Goal: Transaction & Acquisition: Purchase product/service

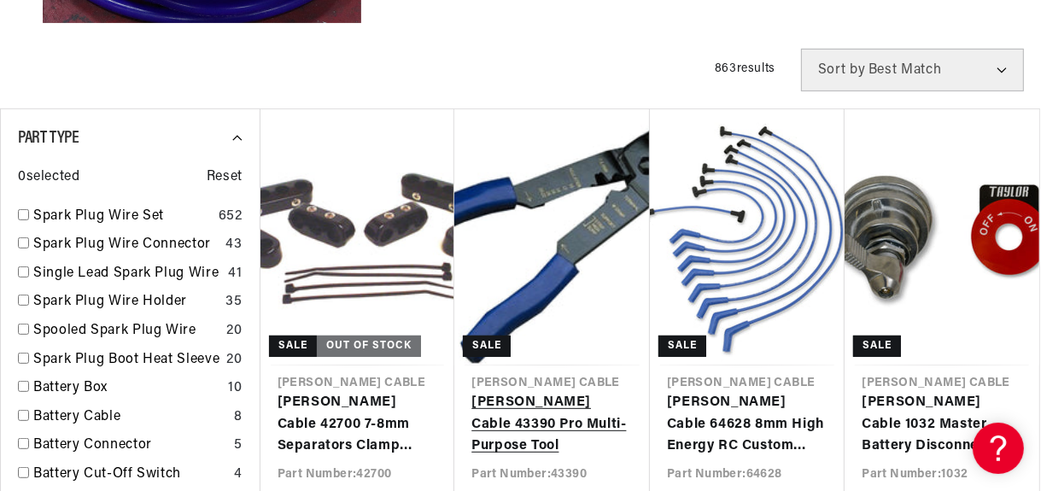
scroll to position [0, 887]
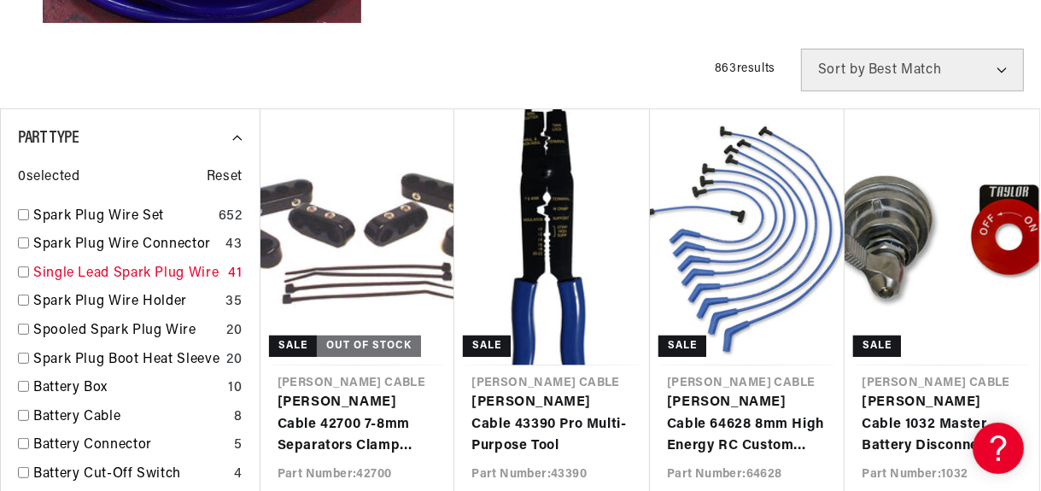
click at [24, 271] on input "checkbox" at bounding box center [23, 271] width 11 height 11
checkbox input "false"
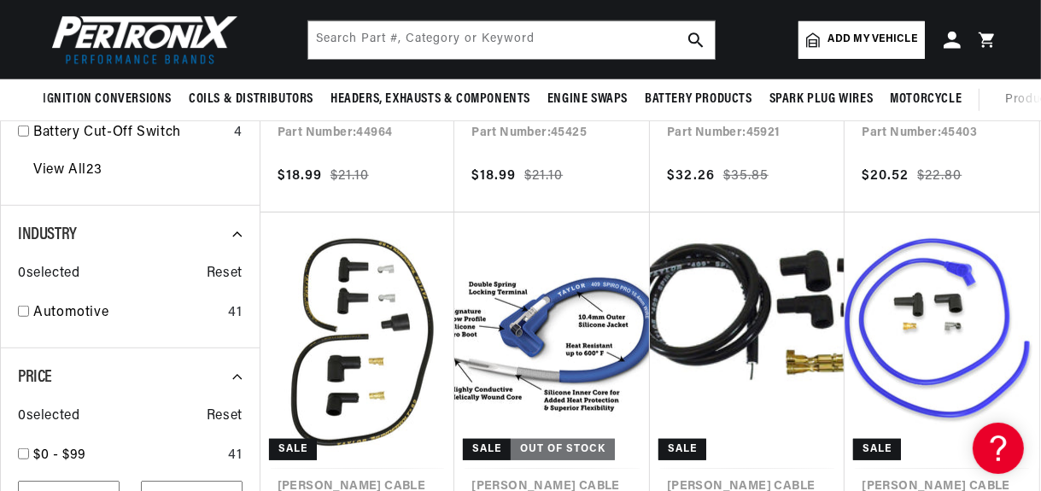
scroll to position [598, 0]
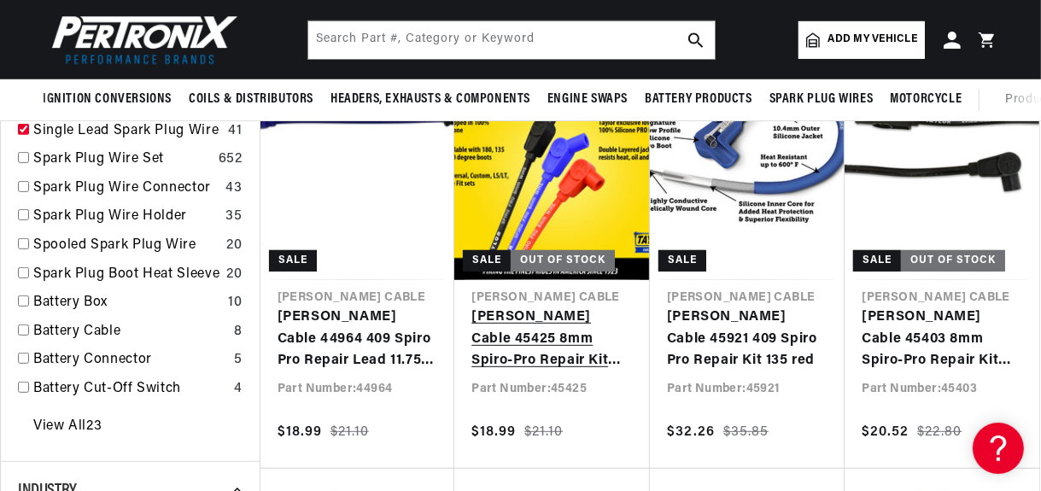
click at [518, 318] on link "Taylor Cable 45425 8mm Spiro-Pro Repair Kit red" at bounding box center [551, 339] width 161 height 66
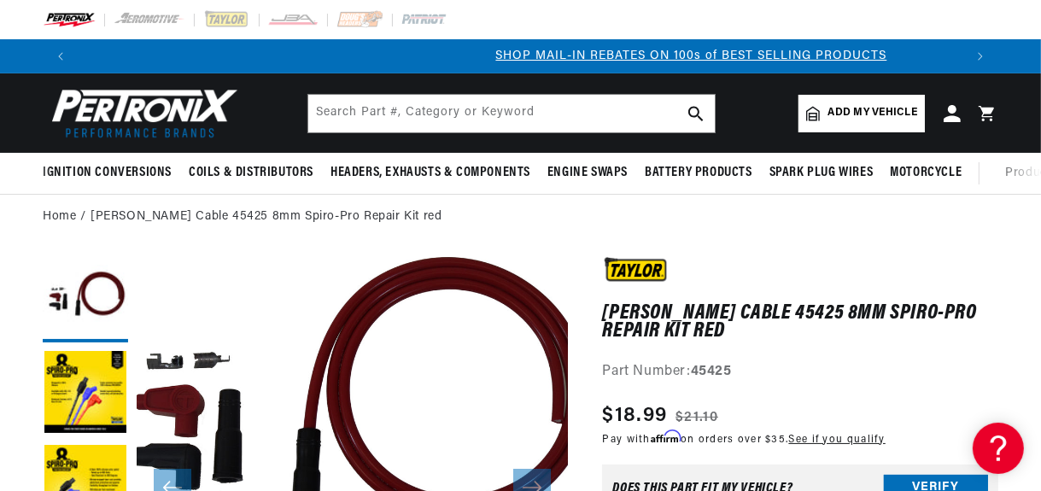
scroll to position [0, 887]
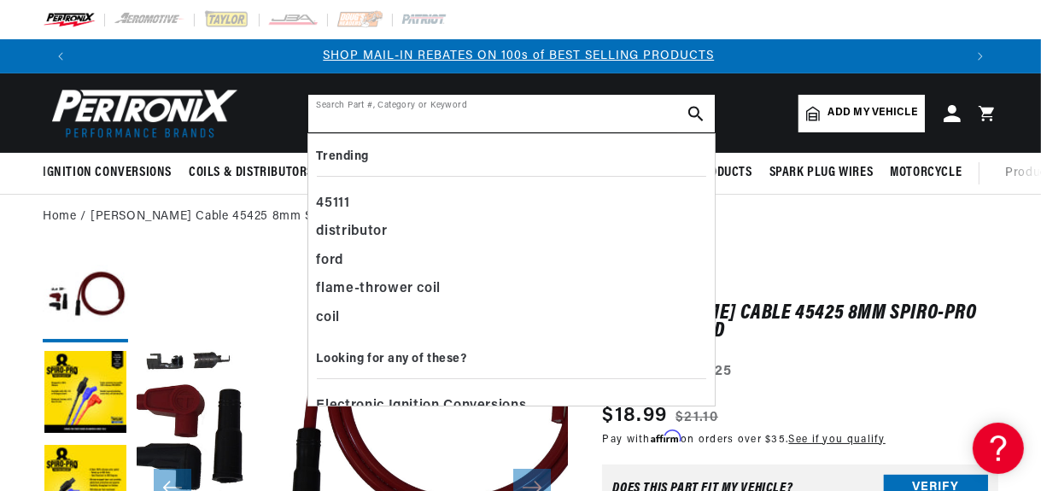
click at [403, 110] on input "text" at bounding box center [511, 114] width 406 height 38
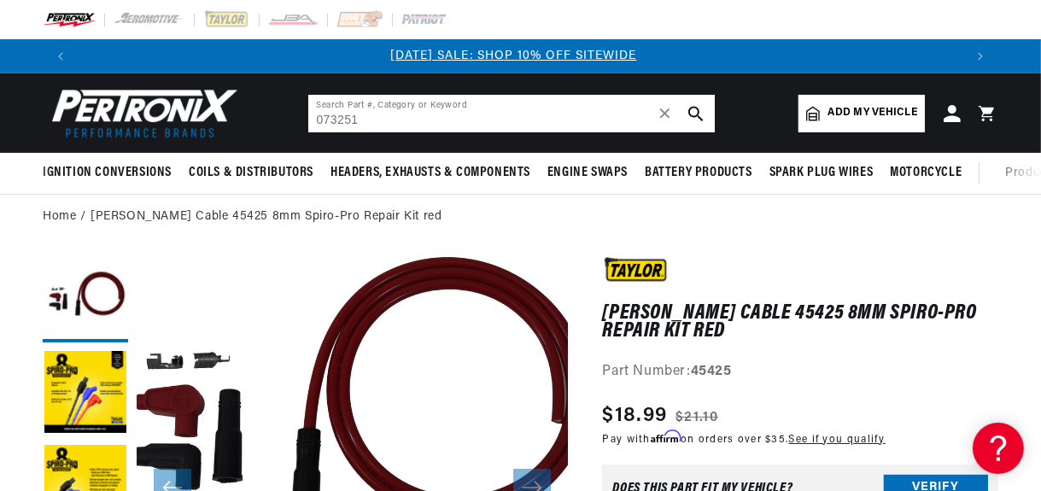
scroll to position [0, 0]
type input "073251"
click at [691, 112] on icon "search button" at bounding box center [695, 113] width 15 height 15
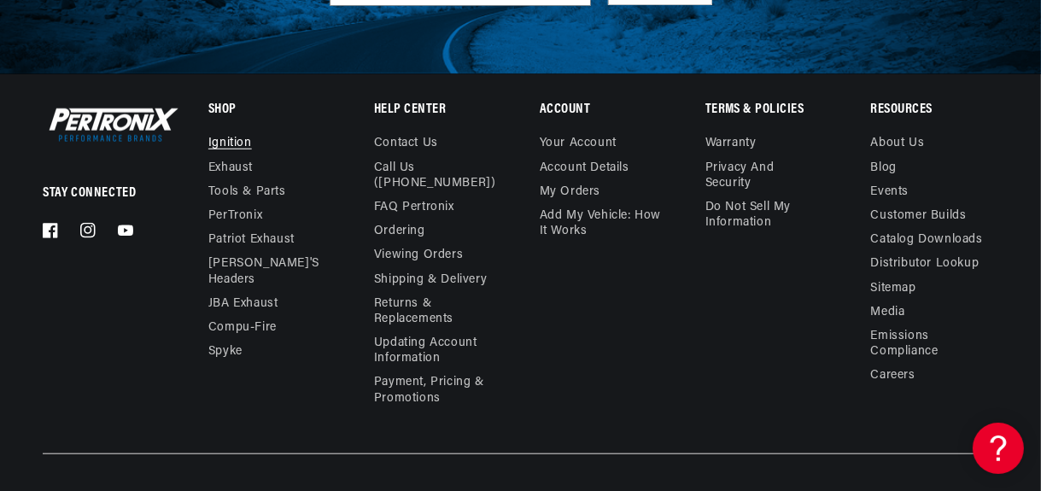
scroll to position [0, 887]
click at [230, 143] on link "Ignition" at bounding box center [230, 146] width 44 height 20
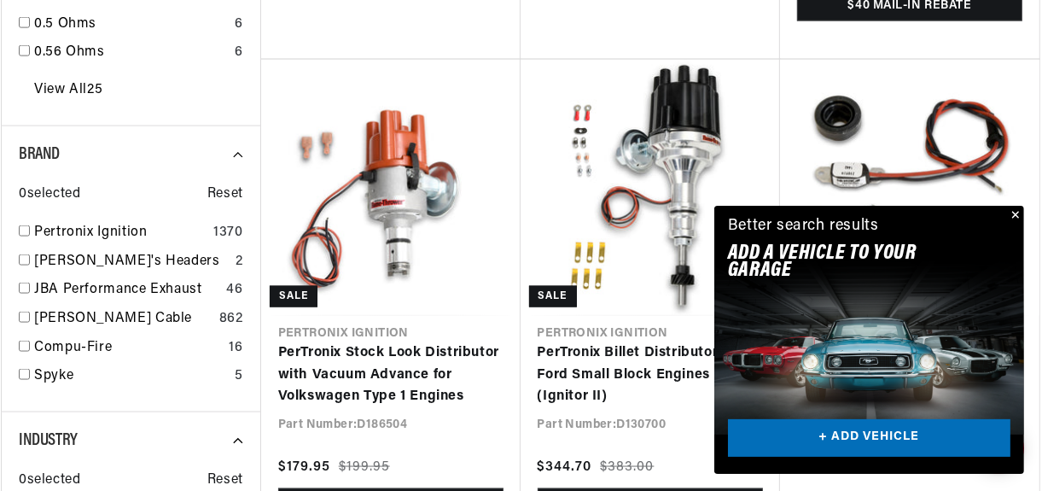
scroll to position [2049, 0]
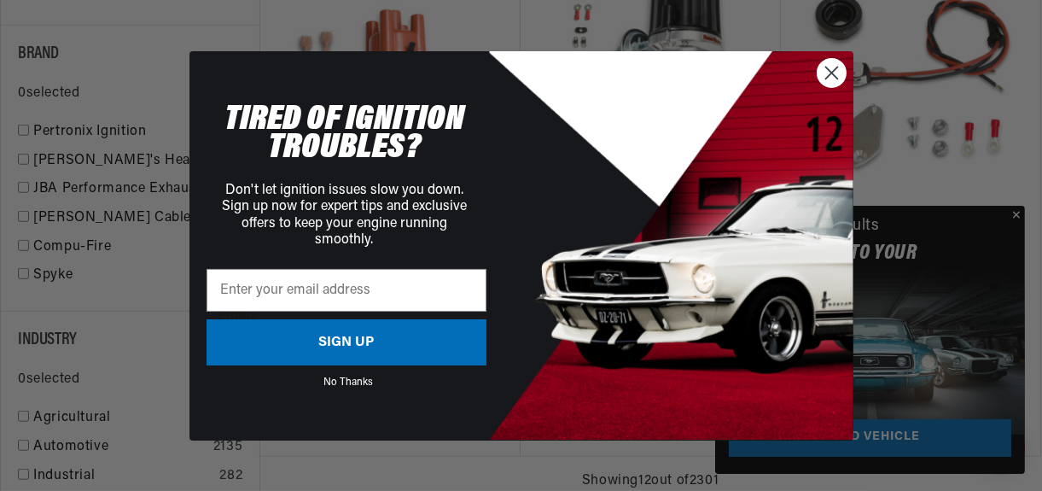
click at [831, 73] on icon "Close dialog" at bounding box center [831, 73] width 12 height 12
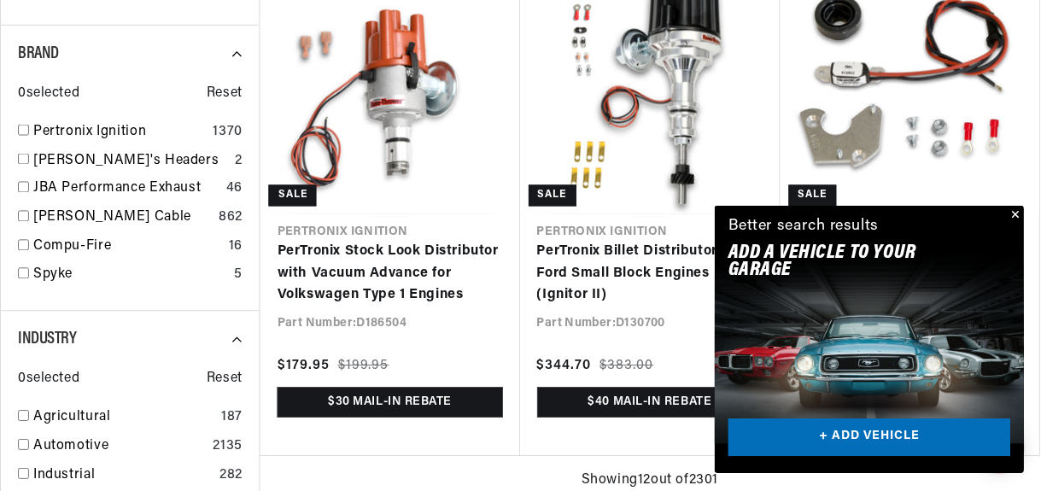
scroll to position [0, 887]
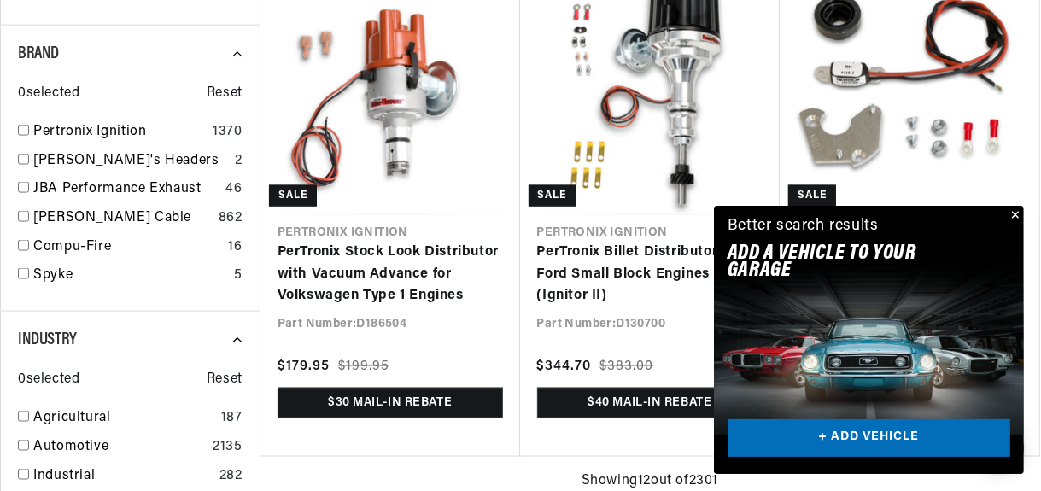
click at [1016, 213] on button "Close" at bounding box center [1013, 216] width 20 height 20
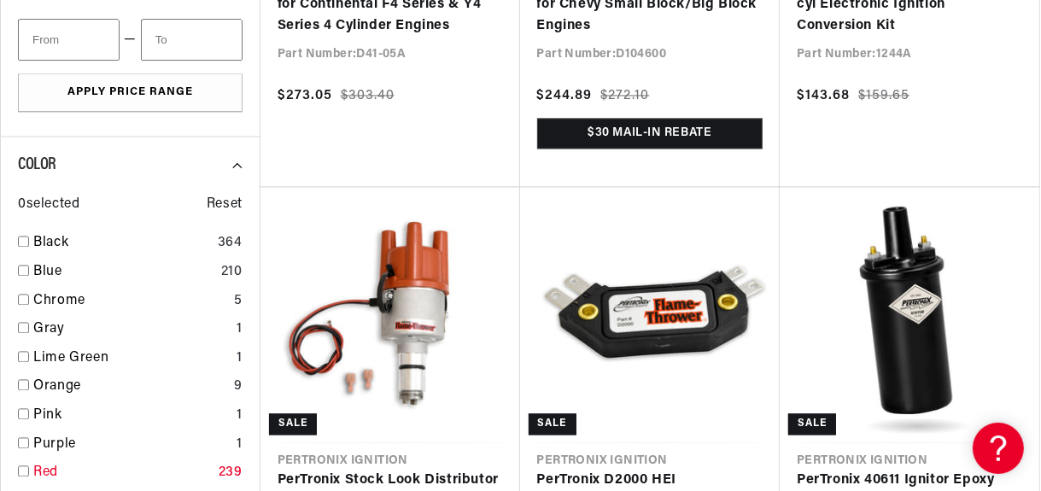
click at [24, 470] on input "checkbox" at bounding box center [23, 470] width 11 height 11
checkbox input "false"
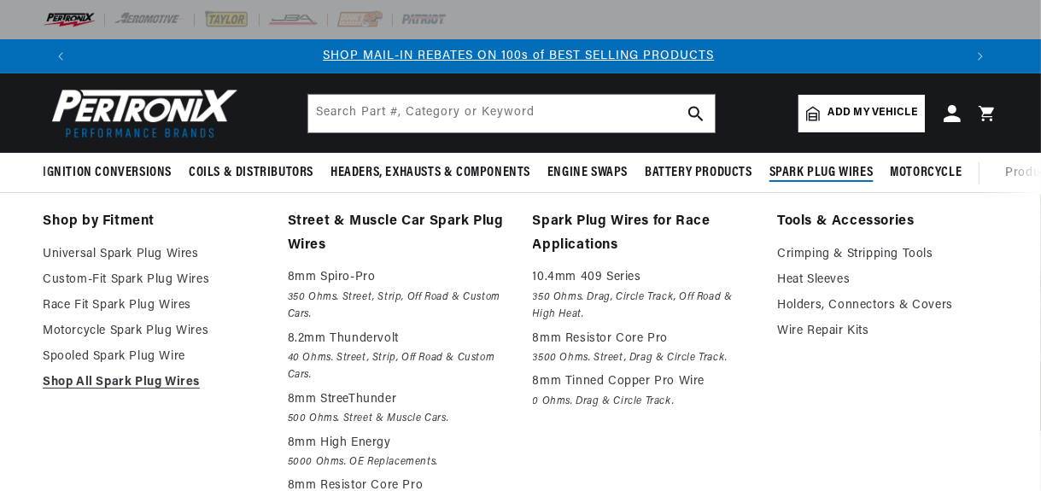
click at [819, 169] on span "Spark Plug Wires" at bounding box center [821, 173] width 104 height 18
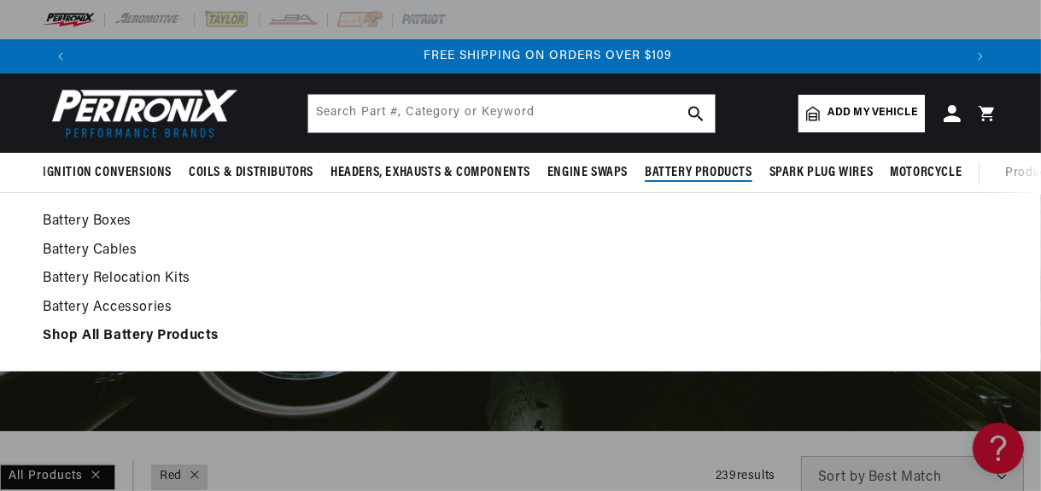
scroll to position [0, 1774]
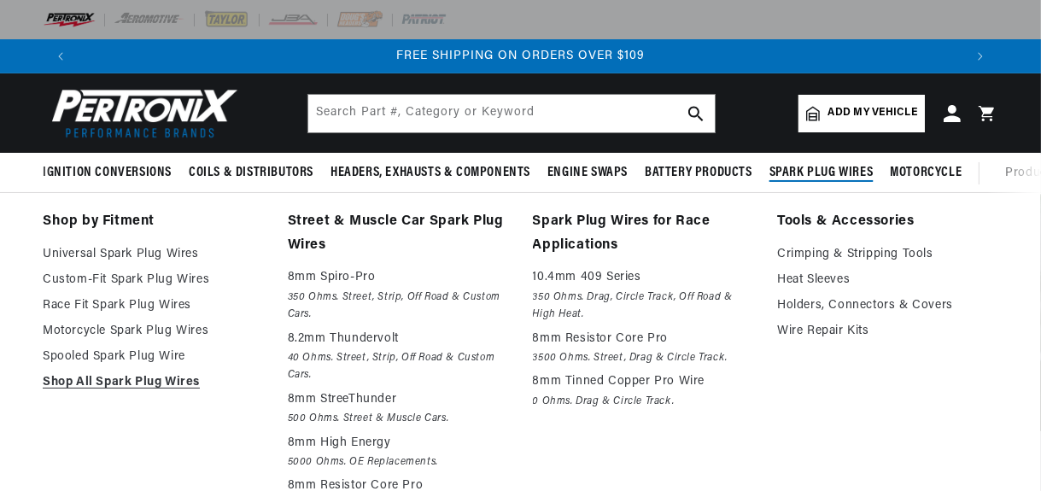
click at [803, 173] on span "Spark Plug Wires" at bounding box center [821, 173] width 104 height 18
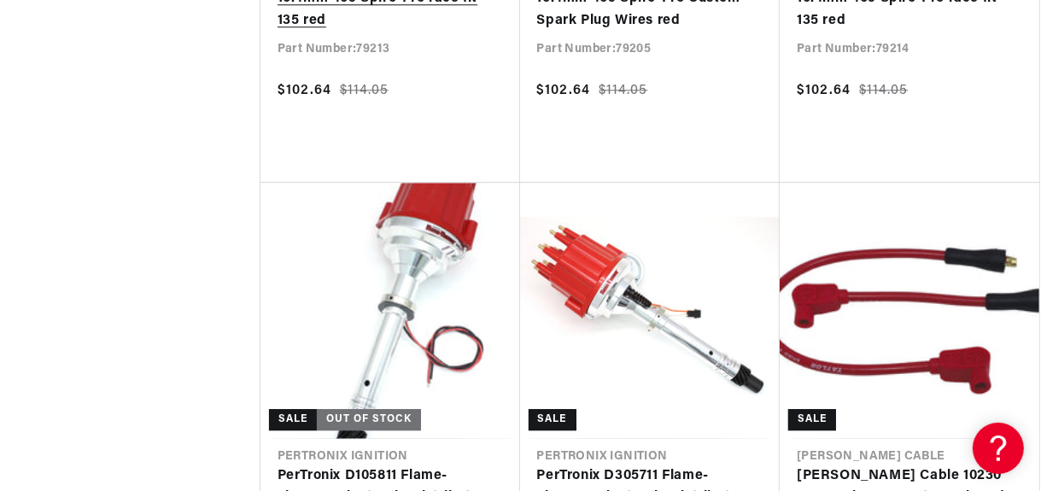
scroll to position [4012, 0]
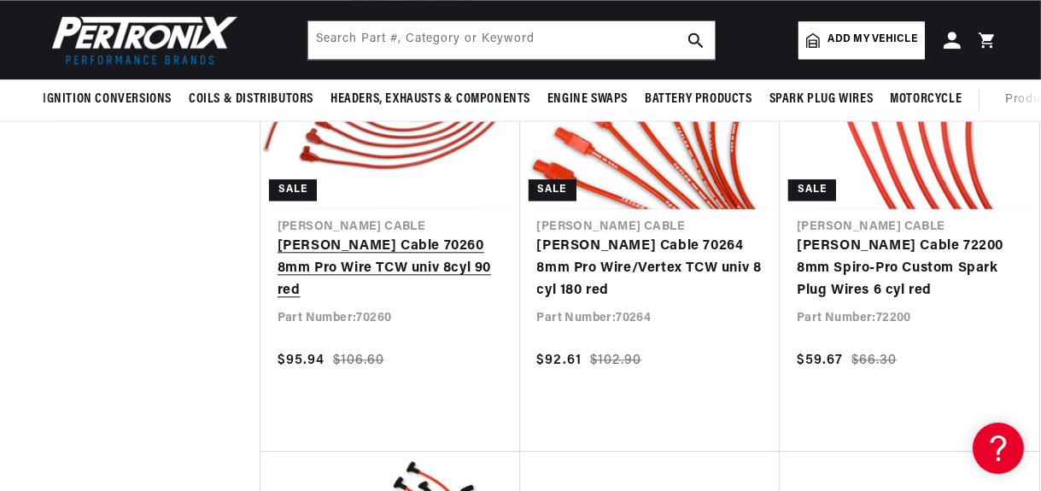
click at [292, 301] on link "[PERSON_NAME] Cable 70260 8mm Pro Wire TCW univ 8cyl 90 red" at bounding box center [389, 269] width 225 height 66
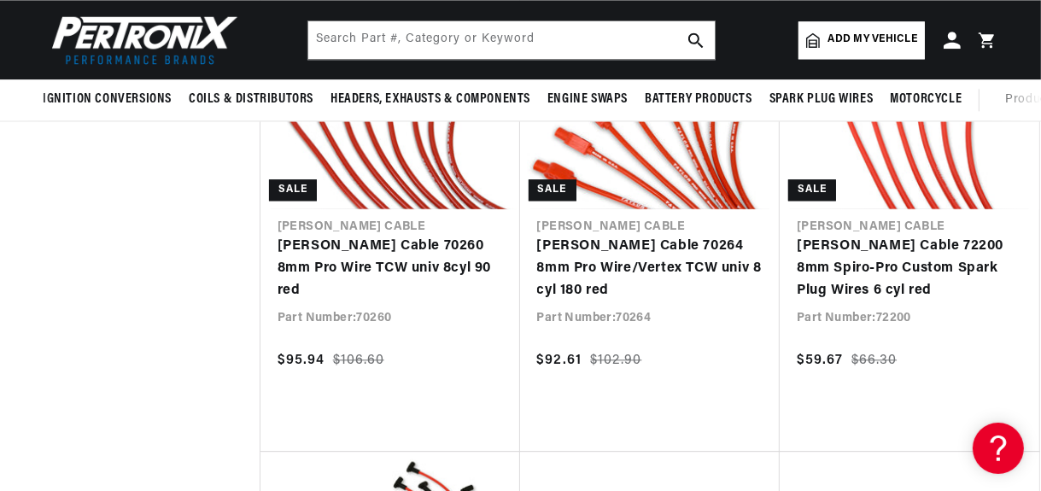
scroll to position [0, 475]
